Goal: Information Seeking & Learning: Learn about a topic

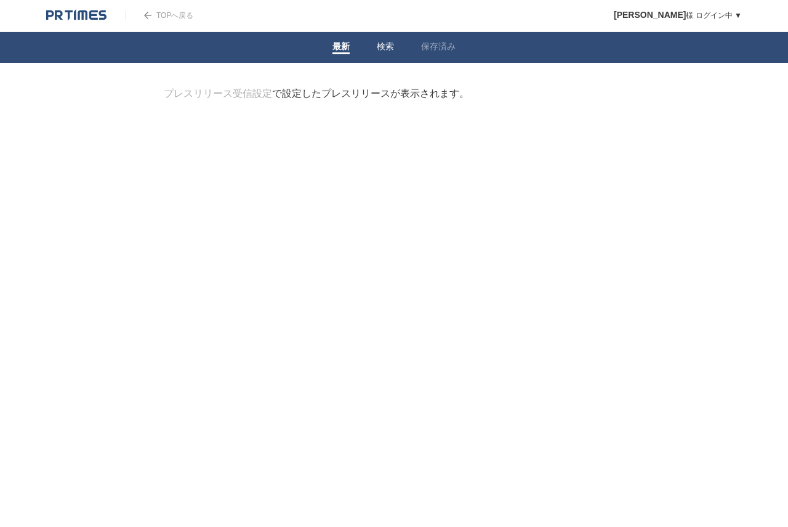
click at [378, 52] on link "検索" at bounding box center [385, 47] width 17 height 13
click at [441, 54] on span at bounding box center [438, 53] width 34 height 2
click at [389, 51] on link "検索" at bounding box center [385, 47] width 17 height 13
click at [329, 51] on li "最新" at bounding box center [341, 47] width 44 height 31
click at [288, 159] on li "企業情報" at bounding box center [279, 154] width 32 height 20
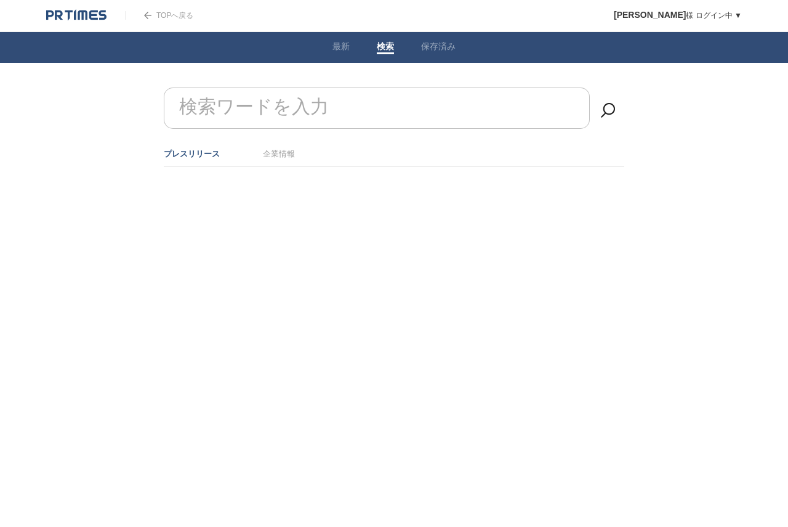
click at [180, 155] on link "プレスリリース" at bounding box center [192, 153] width 56 height 9
click at [235, 105] on label "検索ワードを入力" at bounding box center [254, 106] width 156 height 31
click at [235, 105] on input "検索ワードを入力" at bounding box center [377, 107] width 426 height 41
type input "f"
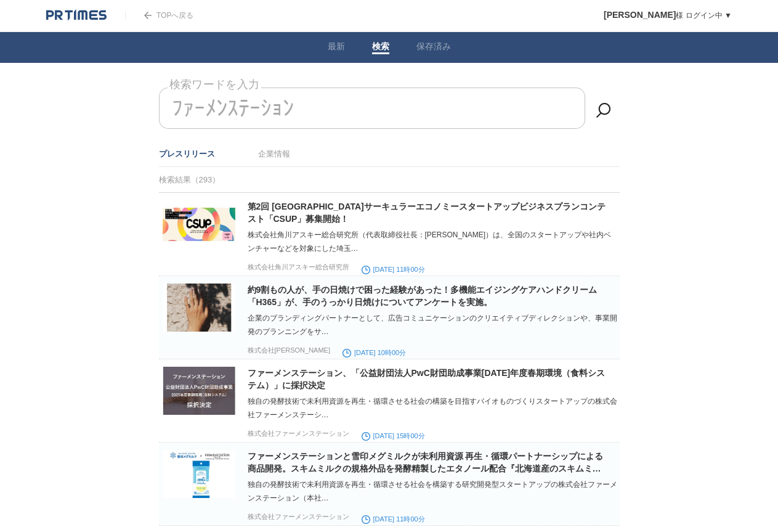
drag, startPoint x: 365, startPoint y: 101, endPoint x: 147, endPoint y: 113, distance: 219.0
drag, startPoint x: 324, startPoint y: 106, endPoint x: 89, endPoint y: 103, distance: 235.3
drag, startPoint x: 289, startPoint y: 115, endPoint x: 100, endPoint y: 116, distance: 189.1
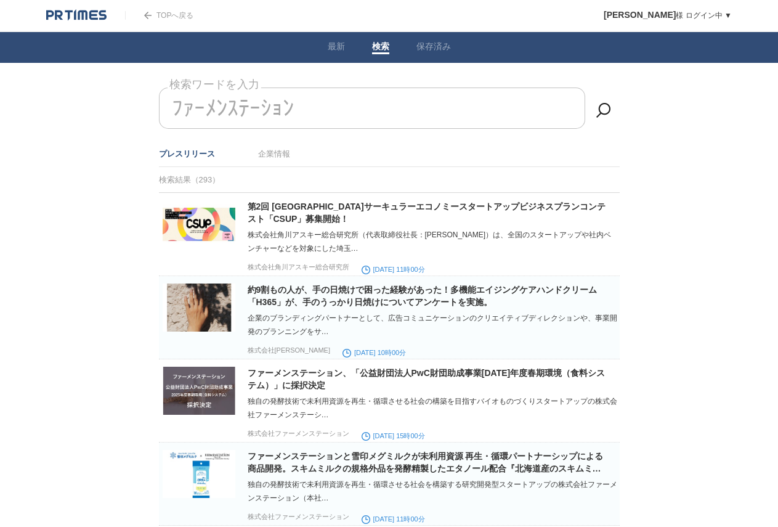
drag, startPoint x: 171, startPoint y: 102, endPoint x: 315, endPoint y: 106, distance: 144.2
click at [316, 106] on input "ﾌｧｰﾒﾝｽﾃｰｼｮﾝ" at bounding box center [372, 107] width 426 height 41
type input "ﾌ"
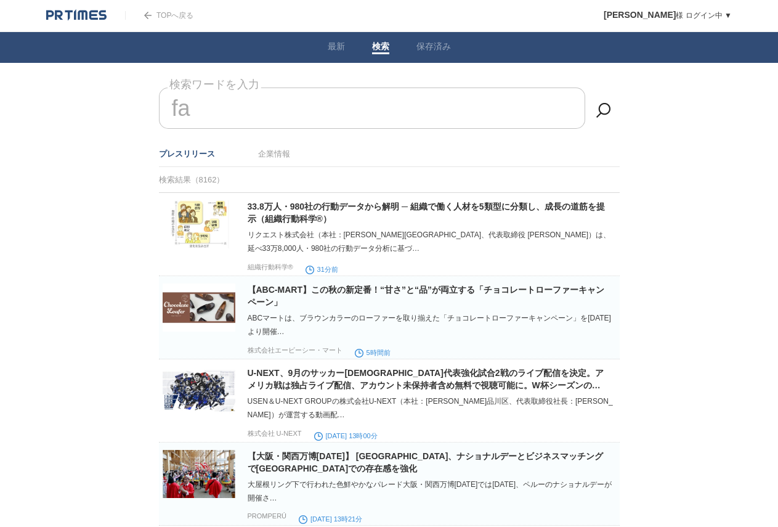
type input "f"
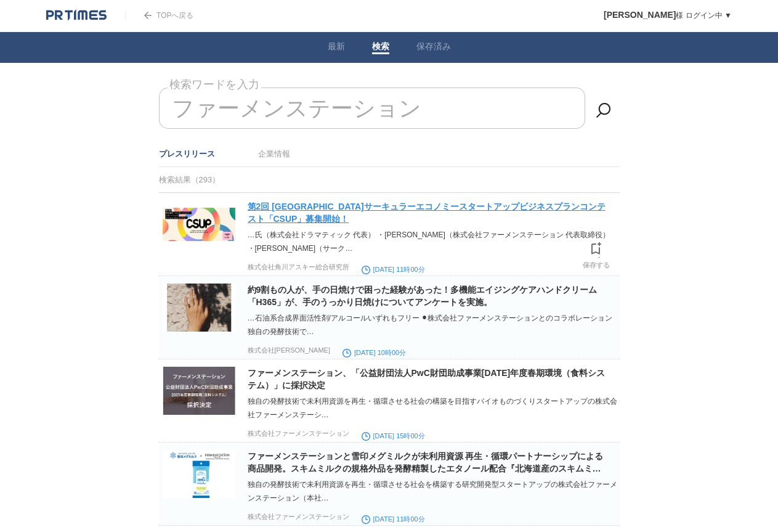
click at [346, 205] on link "第2回 [GEOGRAPHIC_DATA]サーキュラーエコノミースタートアップビジネスプランコンテスト「CSUP」募集開始！" at bounding box center [427, 212] width 358 height 22
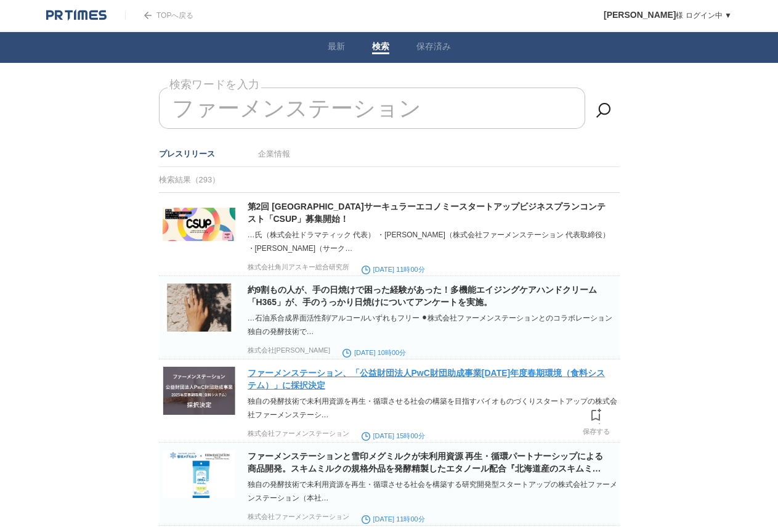
click at [294, 389] on link "ファーメンステーション、「公益財団法人PwC財団助成事業[DATE]年度春期環境（食料システム）」に採択決定" at bounding box center [427, 379] width 358 height 22
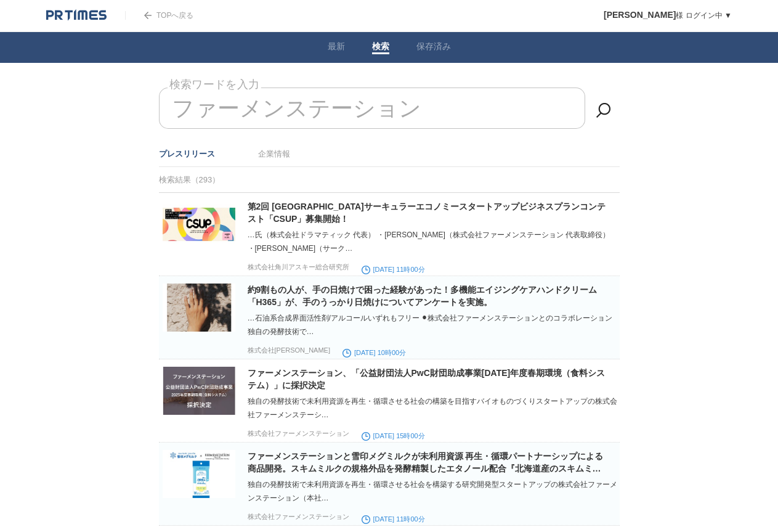
drag, startPoint x: 440, startPoint y: 106, endPoint x: 126, endPoint y: 108, distance: 314.7
drag, startPoint x: 182, startPoint y: 105, endPoint x: 421, endPoint y: 139, distance: 241.9
click at [421, 139] on div "ファーメンステーション 検索ワードを入力" at bounding box center [389, 114] width 461 height 54
type input "フ"
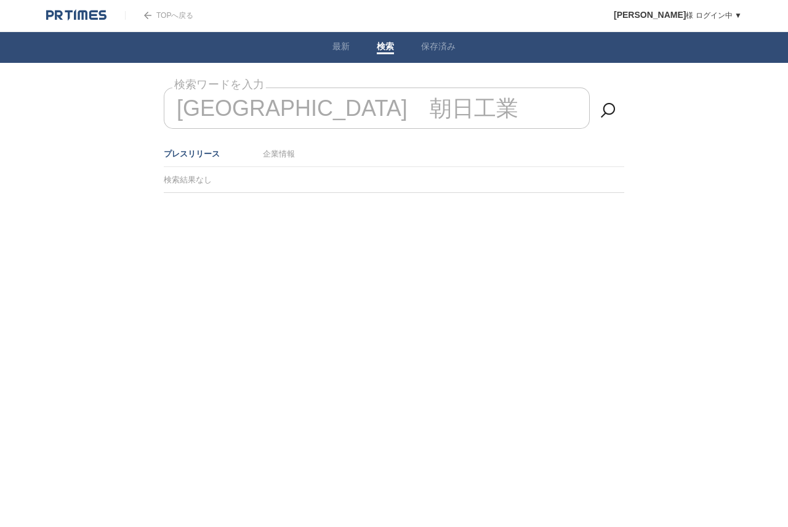
click at [291, 107] on input "[GEOGRAPHIC_DATA]　朝日工業" at bounding box center [377, 107] width 426 height 41
click at [247, 110] on input "[GEOGRAPHIC_DATA]　旭工業" at bounding box center [377, 107] width 426 height 41
drag, startPoint x: 260, startPoint y: 105, endPoint x: 113, endPoint y: 125, distance: 147.9
click at [113, 125] on body "TOPへ戻る [PERSON_NAME] ログイン中 ▼ プレスリリース受信設定 フォロー 除外リスト アカウント設定 閲覧履歴 退会手続き PR TIMES…" at bounding box center [394, 127] width 788 height 254
drag, startPoint x: 232, startPoint y: 115, endPoint x: 166, endPoint y: 119, distance: 66.1
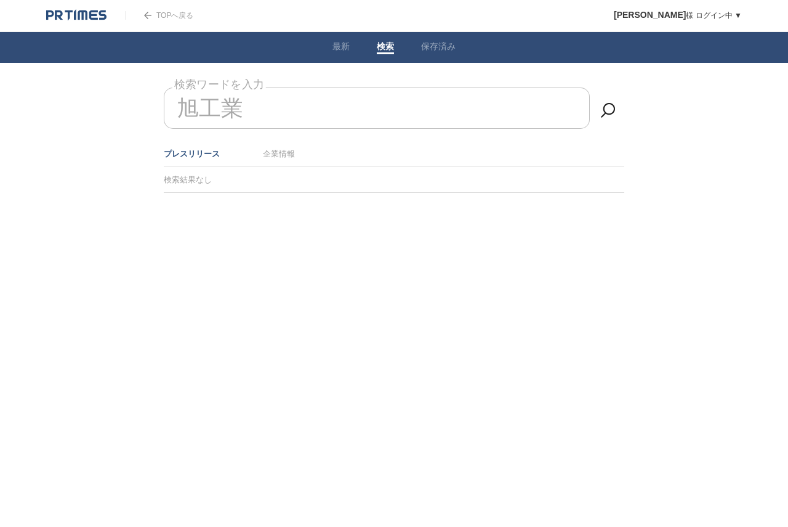
click at [166, 119] on input "旭工業" at bounding box center [377, 107] width 426 height 41
type input "業"
type input "あ"
click at [160, 6] on div "TOPへ戻る" at bounding box center [159, 15] width 68 height 31
click at [158, 18] on link "TOPへ戻る" at bounding box center [159, 15] width 68 height 9
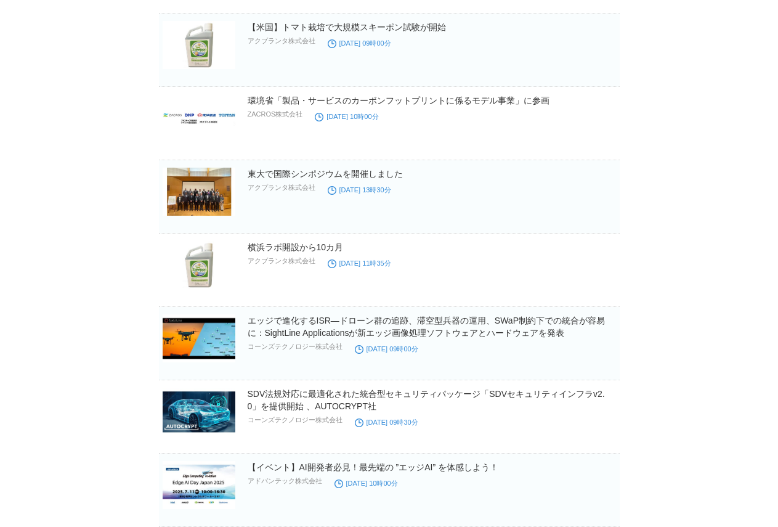
scroll to position [985, 0]
click at [291, 178] on link "東大で国際シンポジウムを開催しました" at bounding box center [325, 173] width 155 height 10
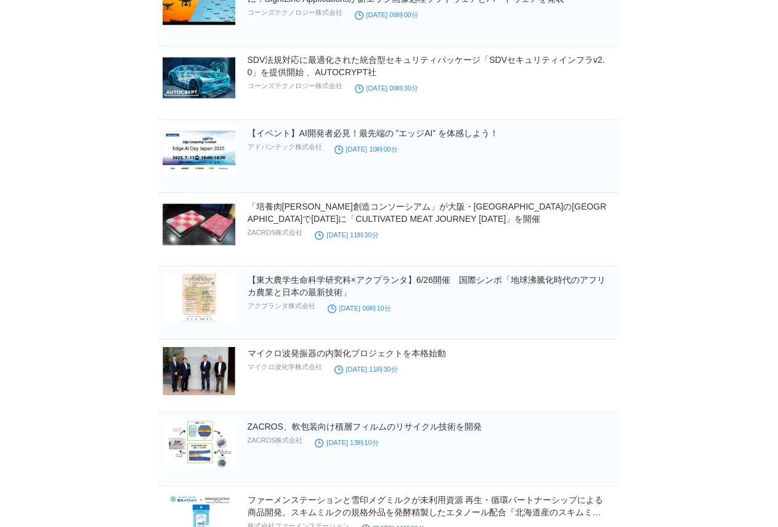
scroll to position [1355, 0]
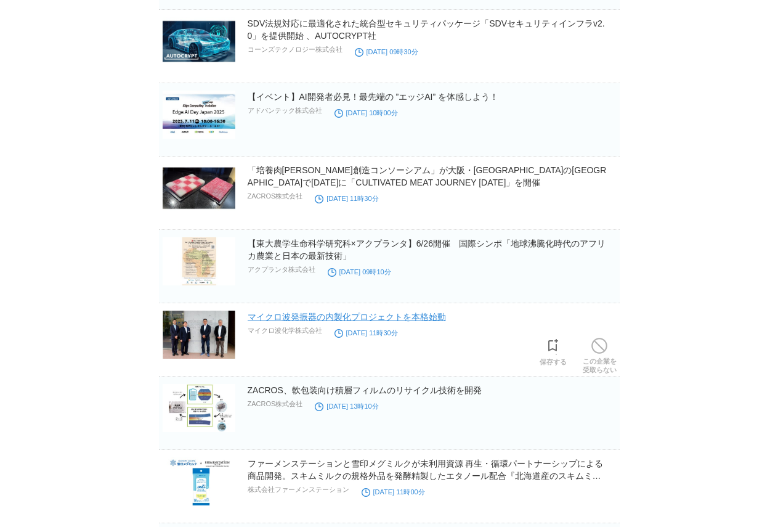
click at [279, 320] on link "マイクロ波発振器の内製化プロジェクトを本格始動" at bounding box center [347, 317] width 198 height 10
